Goal: Navigation & Orientation: Find specific page/section

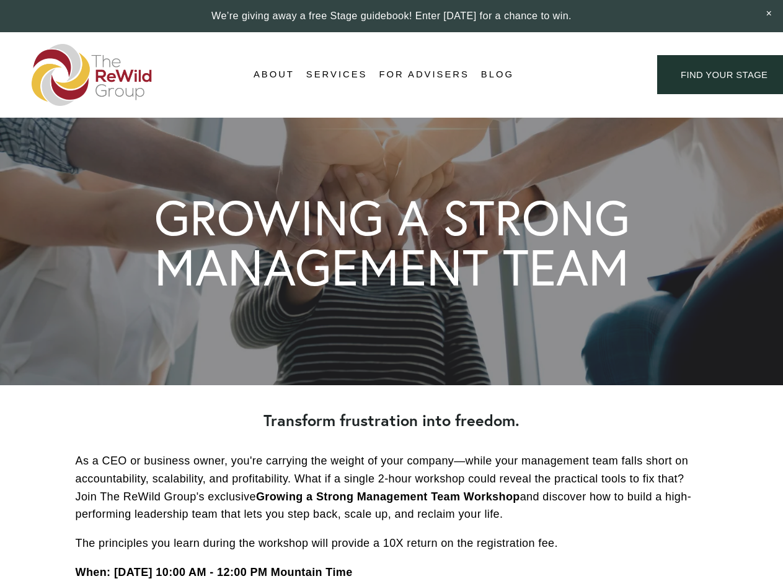
click at [585, 75] on div "Login Account" at bounding box center [585, 74] width 96 height 17
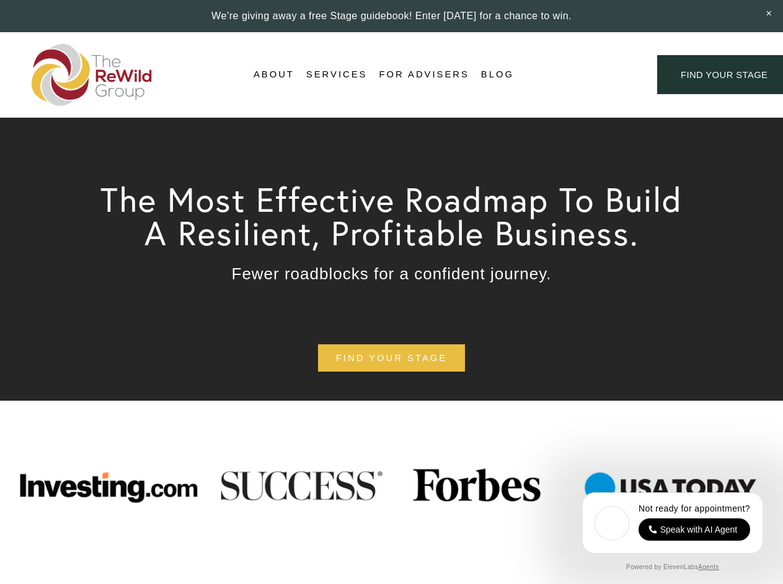
click at [585, 75] on div "Login Account" at bounding box center [585, 74] width 96 height 17
